Goal: Task Accomplishment & Management: Use online tool/utility

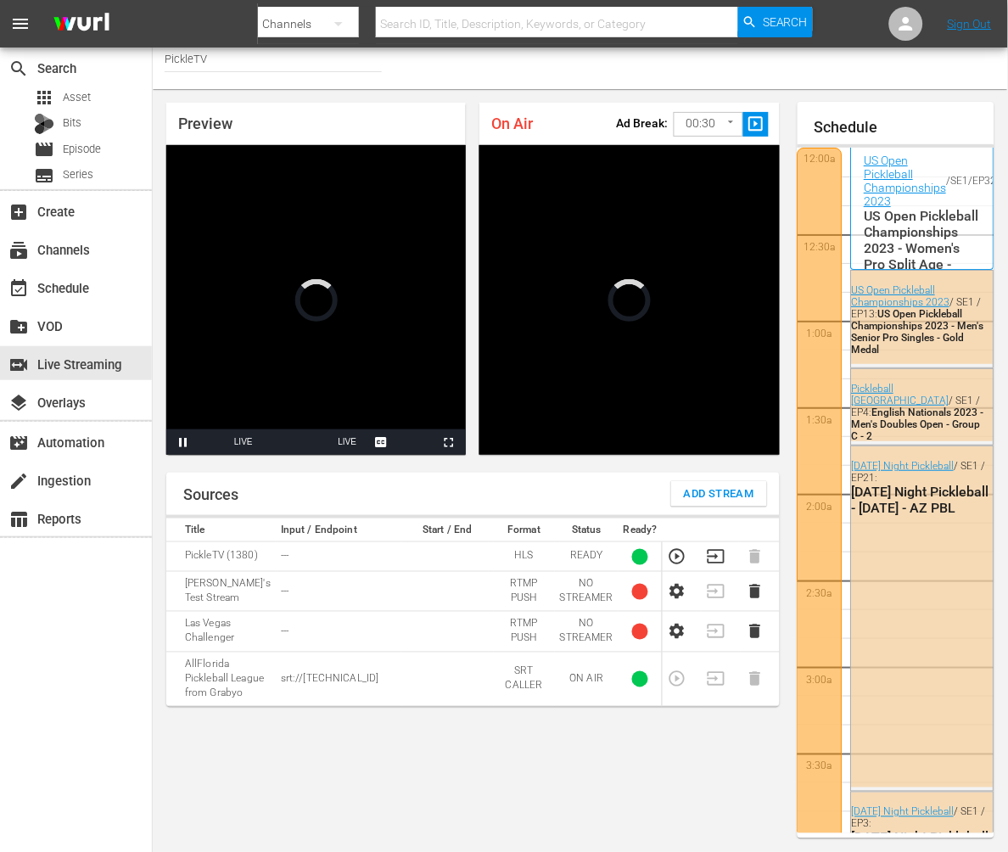
scroll to position [1792, 0]
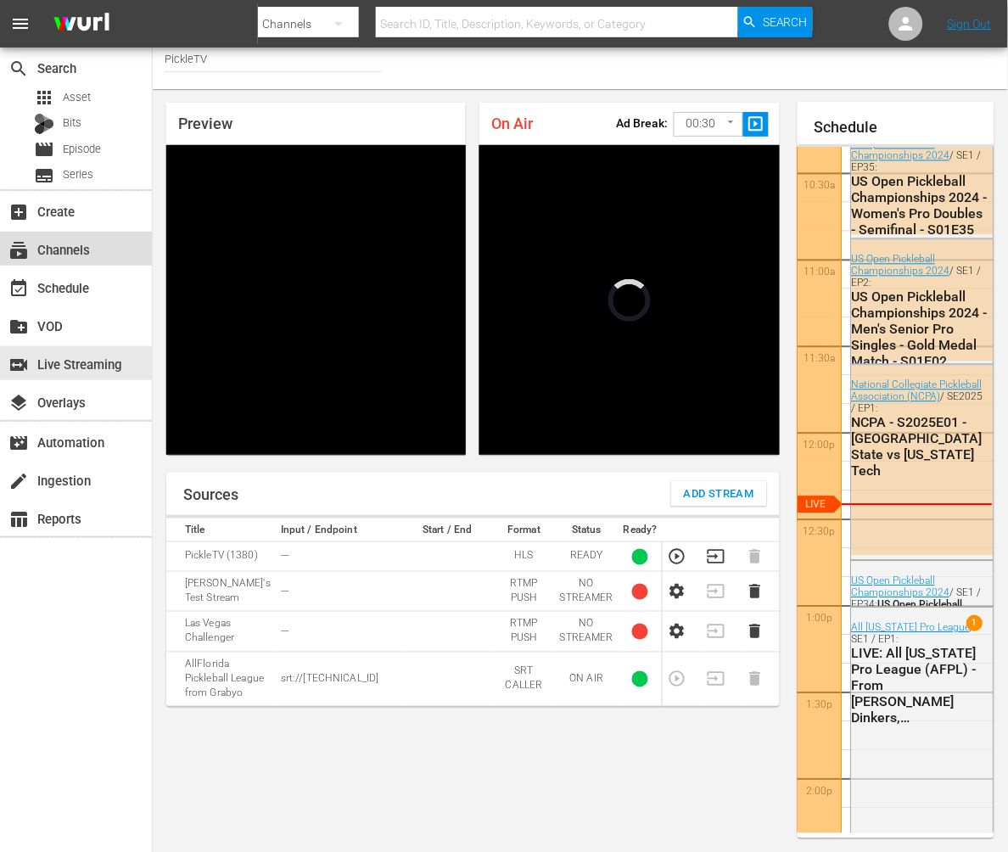
click at [65, 252] on div "subscriptions Channels" at bounding box center [47, 246] width 95 height 15
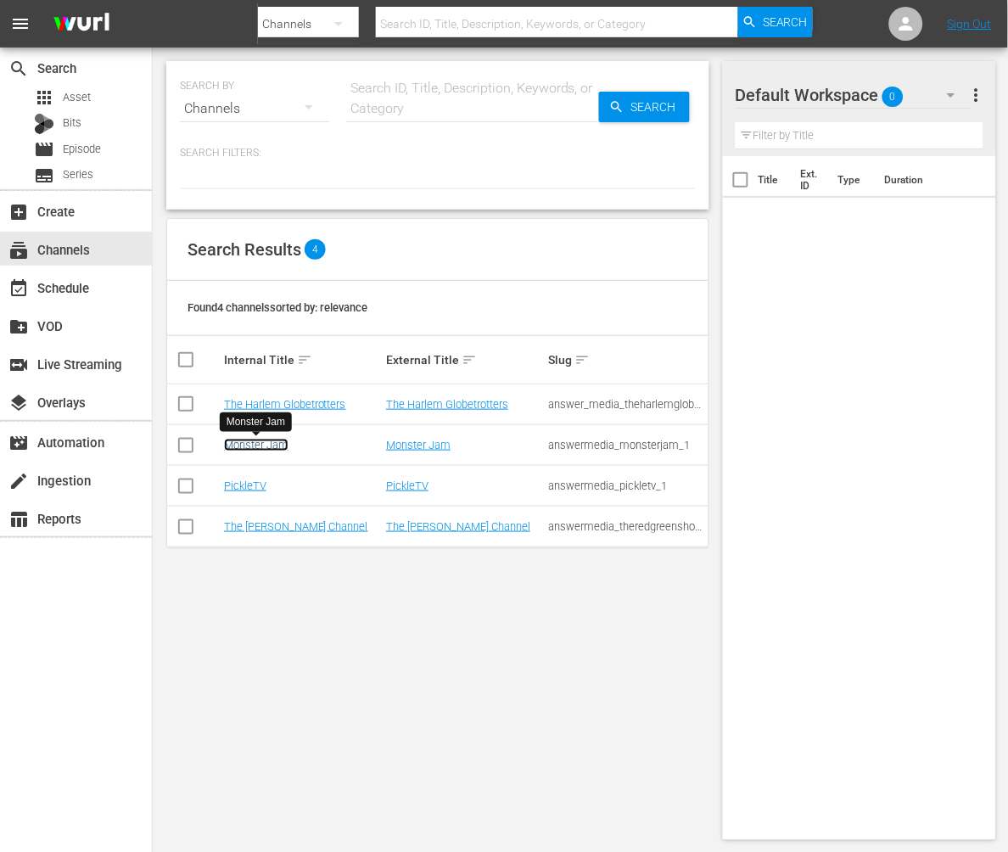
click at [247, 449] on link "Monster Jam" at bounding box center [256, 445] width 65 height 13
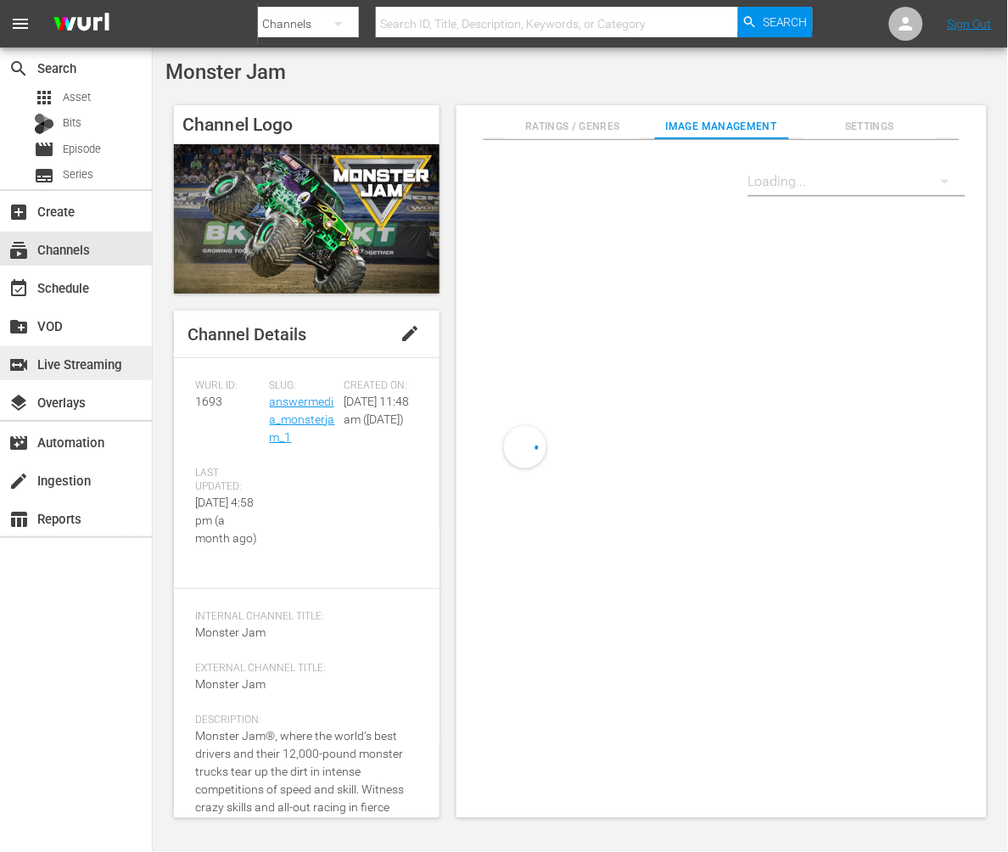
click at [95, 369] on div "switch_video Live Streaming" at bounding box center [47, 361] width 95 height 15
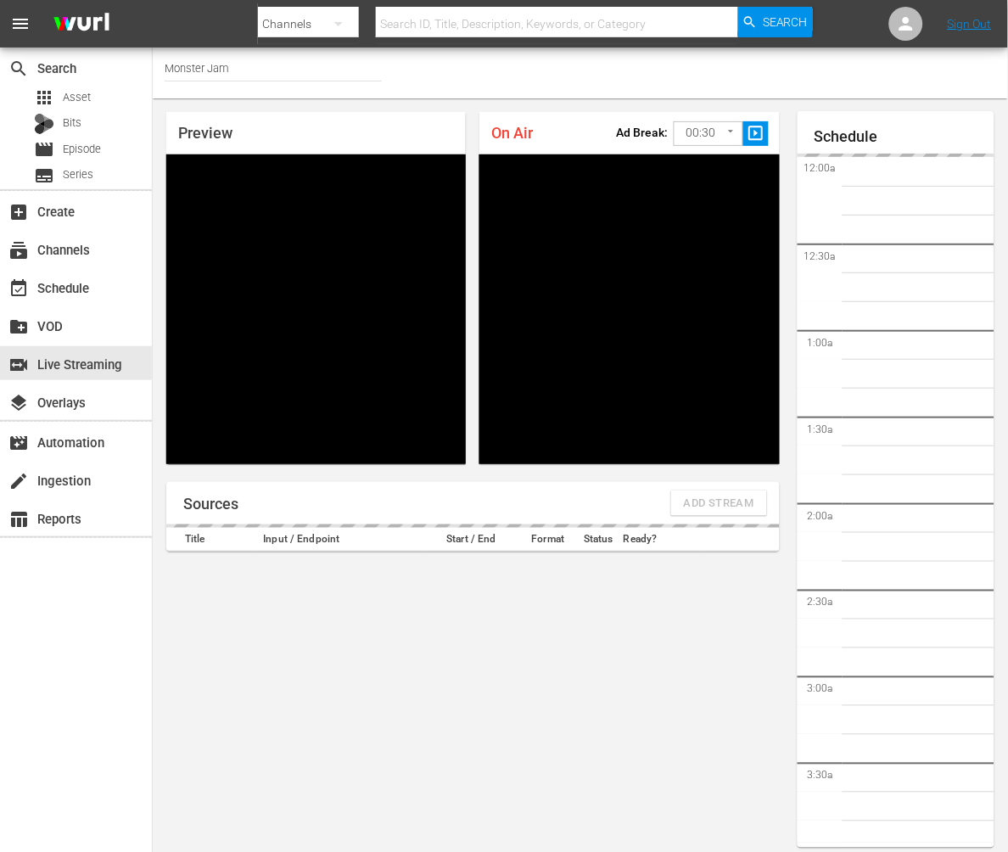
scroll to position [9, 0]
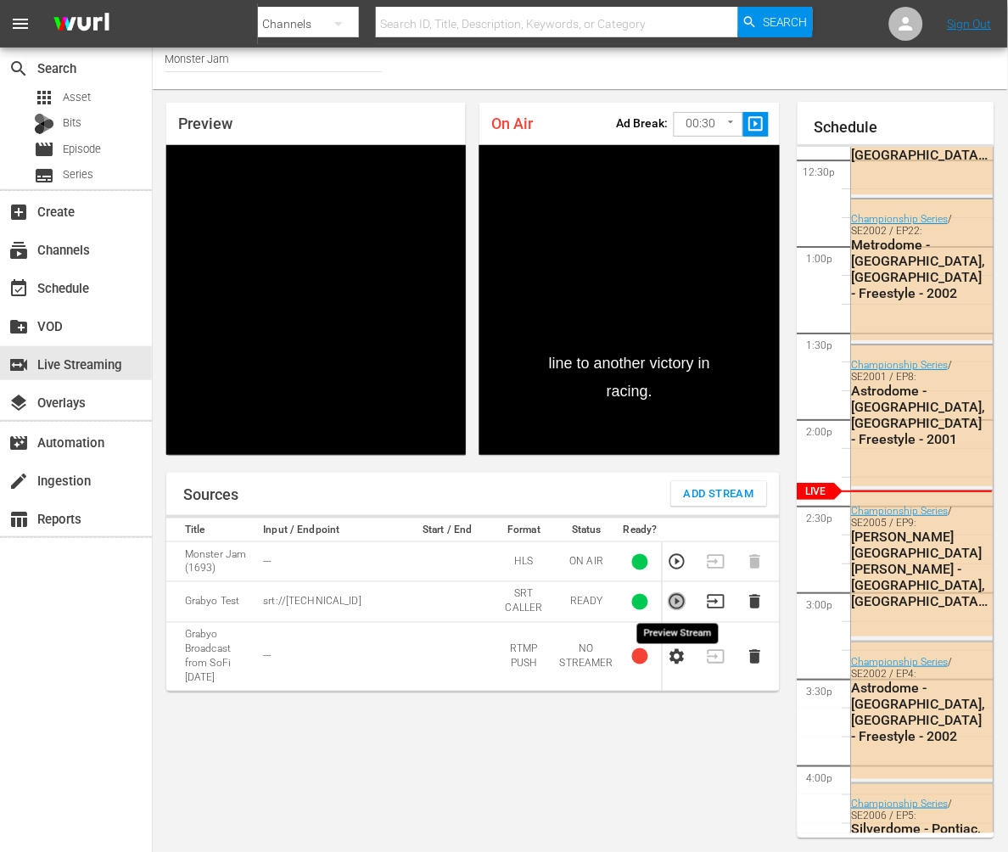
click at [678, 602] on icon "button" at bounding box center [677, 601] width 15 height 15
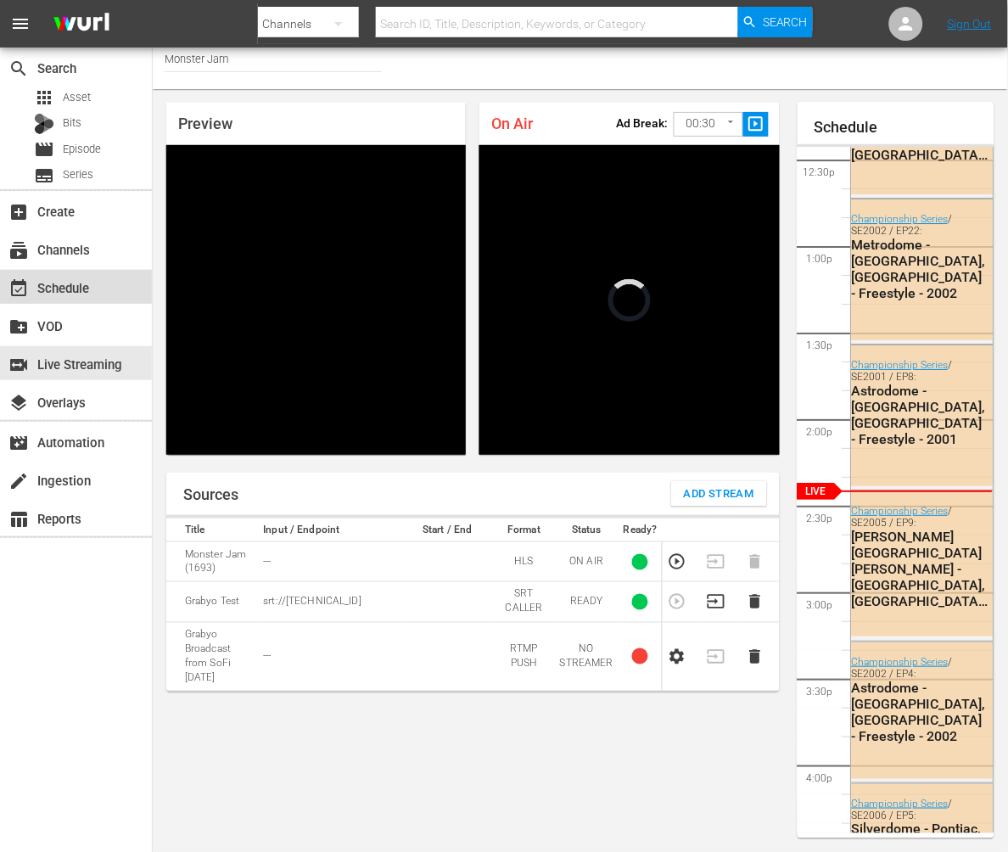
click at [65, 284] on div "event_available Schedule" at bounding box center [47, 285] width 95 height 15
